Goal: Task Accomplishment & Management: Use online tool/utility

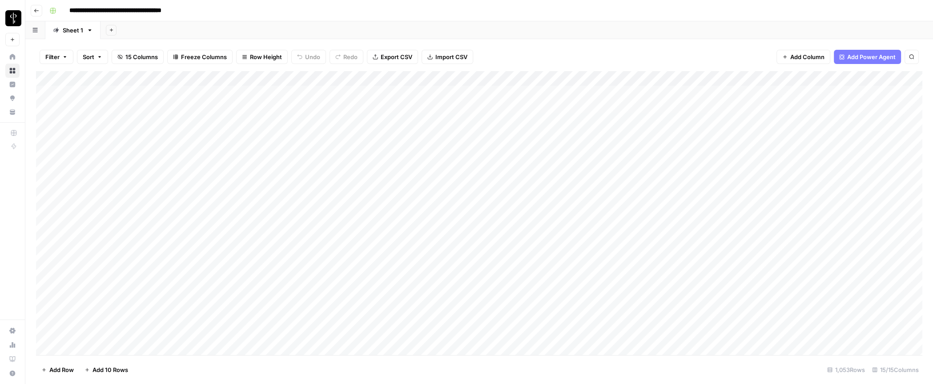
click at [482, 90] on div "Add Column" at bounding box center [479, 213] width 886 height 285
click at [482, 93] on div "Add Column" at bounding box center [479, 213] width 886 height 285
click at [486, 94] on input "**********" at bounding box center [526, 95] width 142 height 11
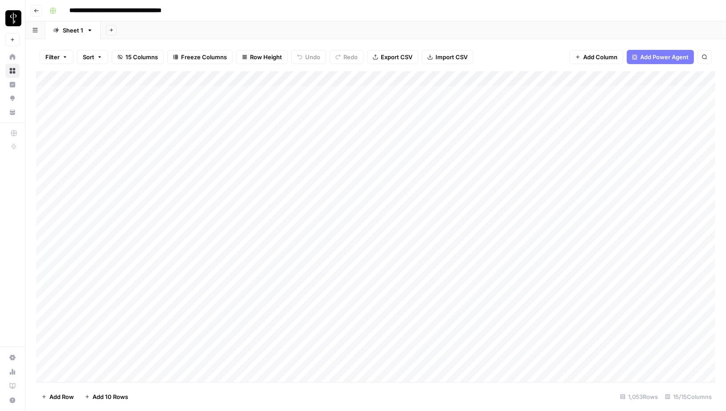
drag, startPoint x: 254, startPoint y: 95, endPoint x: 258, endPoint y: 107, distance: 12.1
click at [258, 107] on div "Add Column" at bounding box center [375, 226] width 679 height 311
drag, startPoint x: 380, startPoint y: 98, endPoint x: 382, endPoint y: 123, distance: 24.6
click at [382, 123] on div "Add Column" at bounding box center [375, 226] width 679 height 311
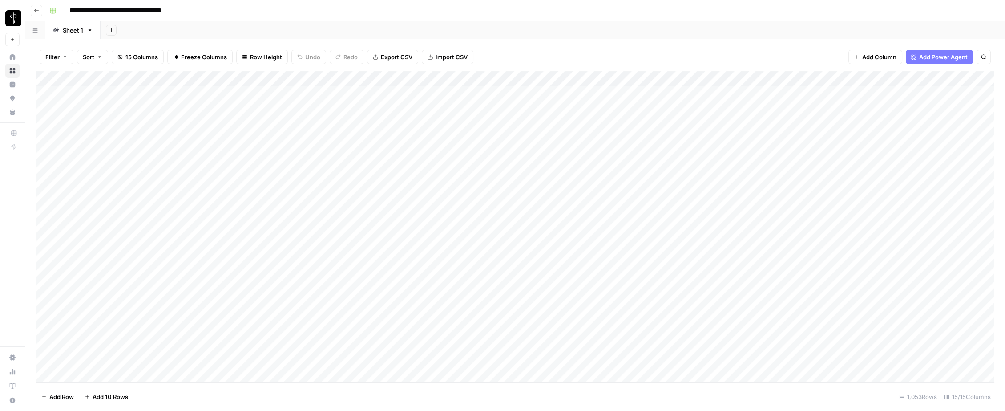
click at [481, 139] on div "Add Column" at bounding box center [515, 226] width 958 height 311
click at [481, 158] on div "Add Column" at bounding box center [515, 226] width 958 height 311
click at [493, 168] on div "Add Column" at bounding box center [515, 226] width 958 height 311
click at [490, 153] on div "Add Column" at bounding box center [515, 226] width 958 height 311
click at [491, 156] on div "Add Column" at bounding box center [515, 226] width 958 height 311
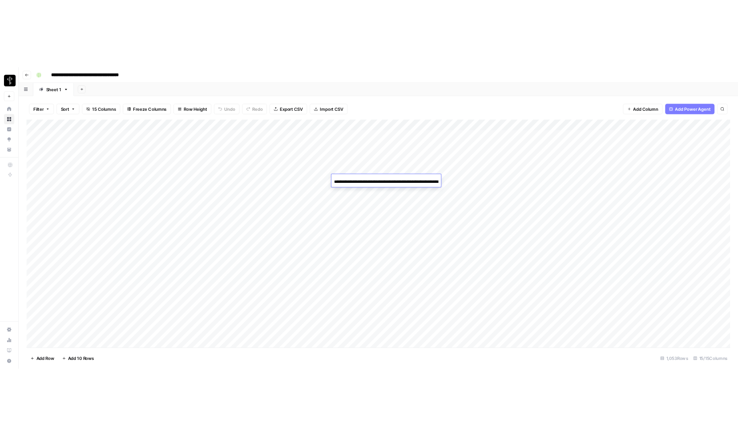
scroll to position [0, 142]
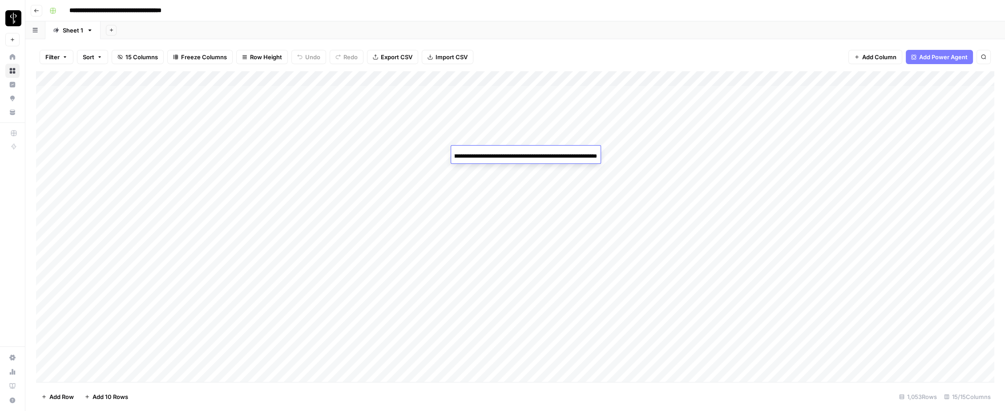
click at [515, 154] on input "**********" at bounding box center [526, 156] width 142 height 11
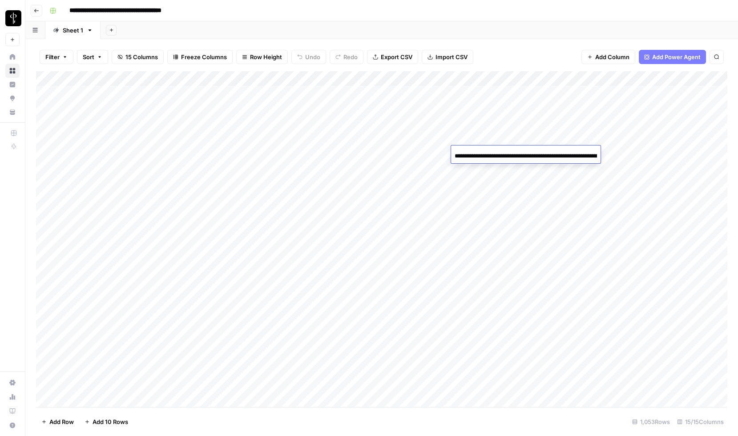
scroll to position [224, 0]
click at [244, 250] on div "Add Column" at bounding box center [381, 239] width 691 height 336
click at [122, 258] on div "Add Column" at bounding box center [381, 239] width 691 height 336
